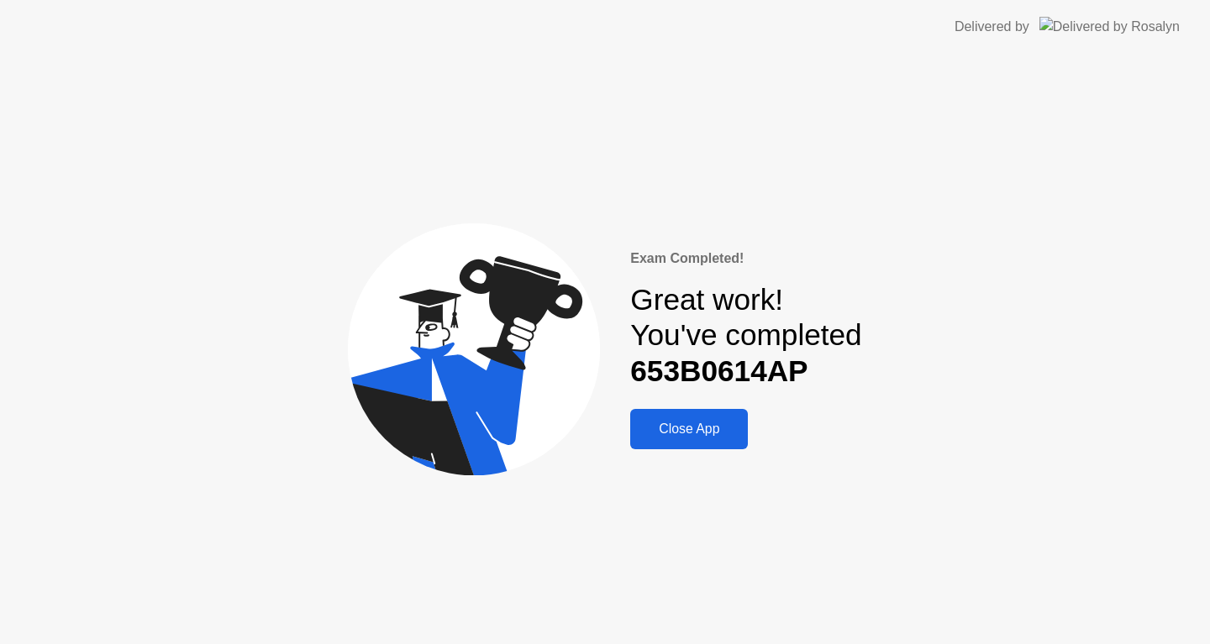
click at [669, 446] on button "Close App" at bounding box center [689, 429] width 118 height 40
click at [705, 430] on div "Close App" at bounding box center [689, 429] width 108 height 15
